Goal: Check status: Check status

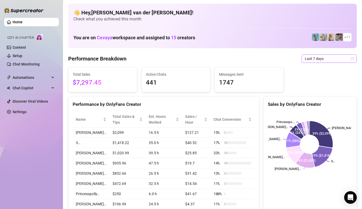
click at [351, 58] on icon "calendar" at bounding box center [352, 58] width 3 height 3
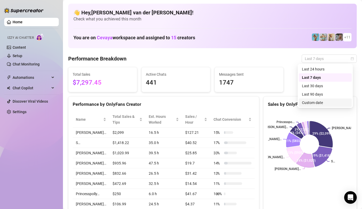
click at [314, 102] on div "Custom date" at bounding box center [325, 103] width 47 height 6
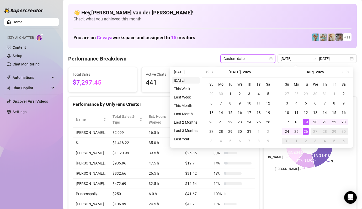
type input "[DATE]"
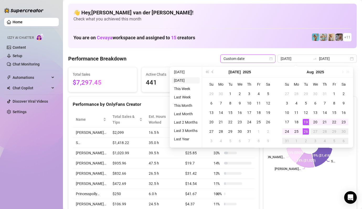
type input "[DATE]"
click at [183, 79] on li "[DATE]" at bounding box center [186, 80] width 28 height 6
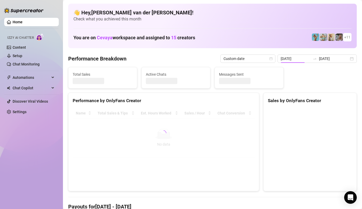
type input "[DATE]"
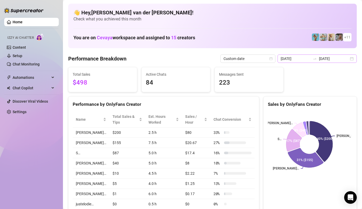
click at [348, 59] on div "[DATE] [DATE]" at bounding box center [316, 59] width 79 height 8
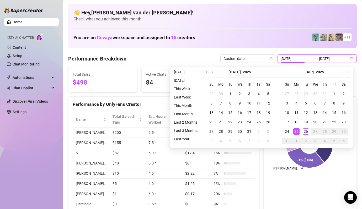
type input "[DATE]"
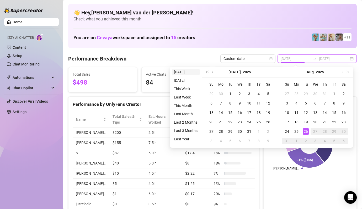
type input "[DATE]"
click at [182, 71] on li "[DATE]" at bounding box center [186, 72] width 28 height 6
type input "[DATE]"
